Goal: Information Seeking & Learning: Learn about a topic

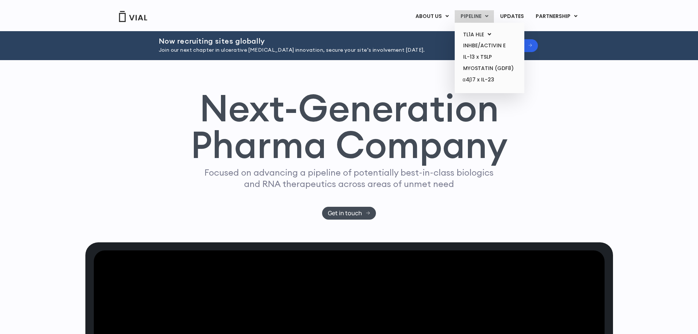
drag, startPoint x: 0, startPoint y: 0, endPoint x: 471, endPoint y: 13, distance: 471.3
click at [471, 13] on link "PIPELINE" at bounding box center [474, 16] width 39 height 12
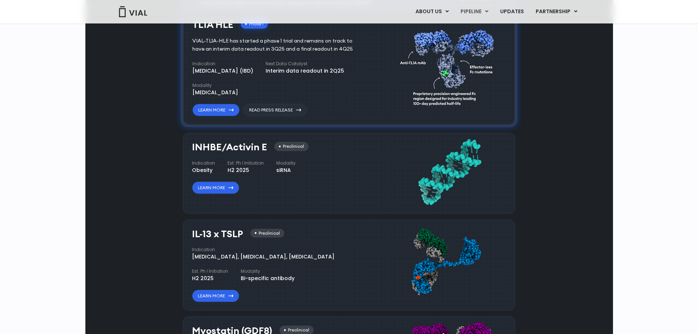
scroll to position [543, 0]
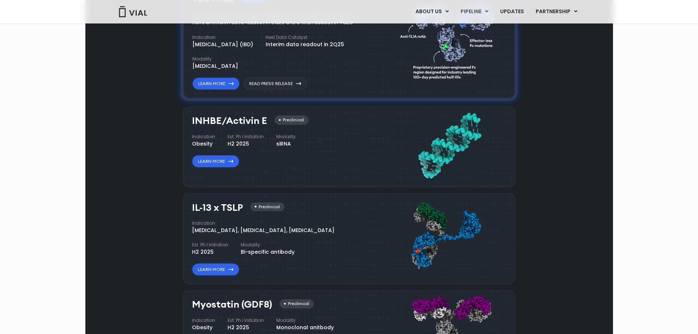
click at [318, 167] on div "INHBE/Activin E Preclinical Indication Obesity Est. Ph I Initiation H2 2025 Mod…" at bounding box center [280, 141] width 177 height 52
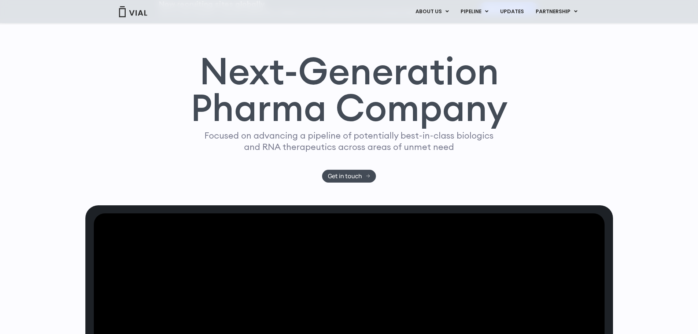
scroll to position [37, 0]
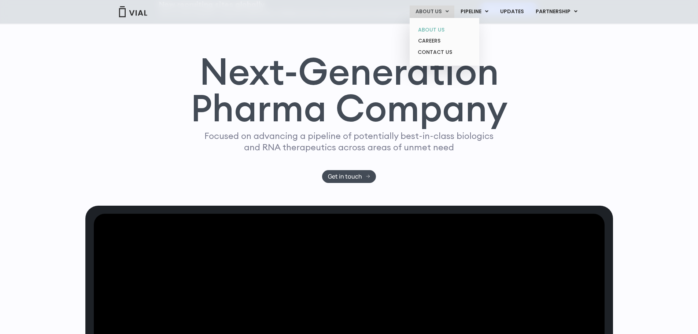
click at [433, 26] on link "ABOUT US" at bounding box center [444, 29] width 64 height 11
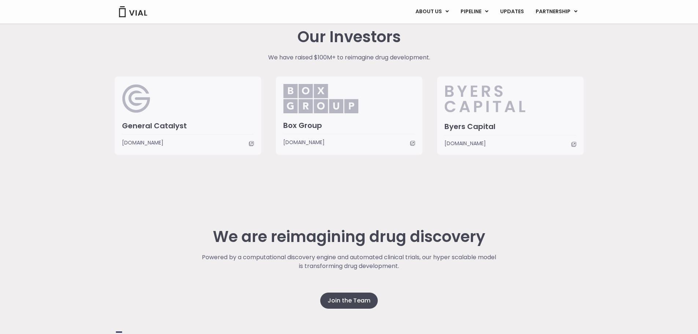
scroll to position [1814, 0]
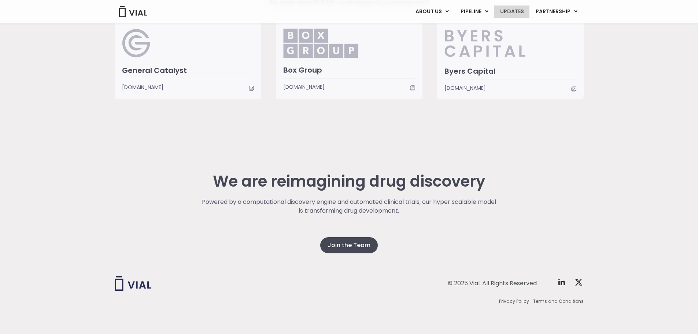
click at [516, 10] on link "UPDATES" at bounding box center [511, 11] width 35 height 12
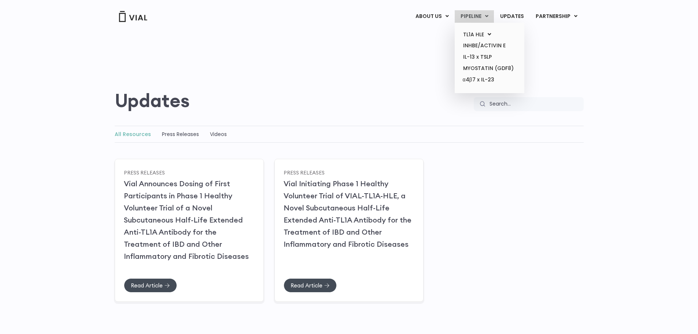
click at [469, 15] on link "PIPELINE" at bounding box center [474, 16] width 39 height 12
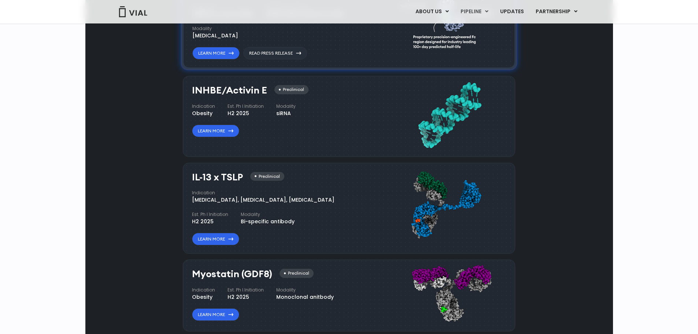
scroll to position [543, 0]
